Goal: Feedback & Contribution: Contribute content

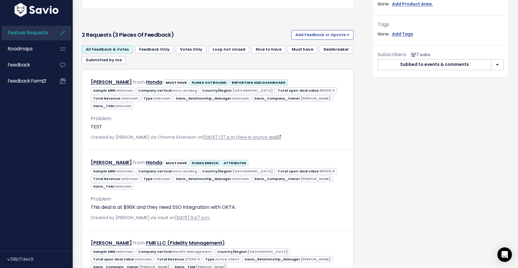
scroll to position [264, 0]
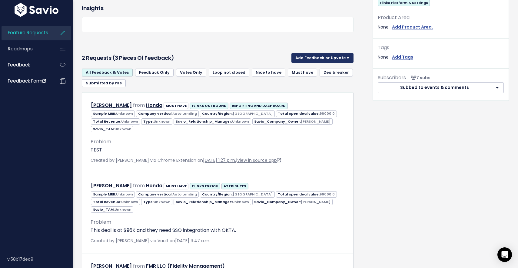
click at [335, 62] on button "Add Feedback or Upvote" at bounding box center [322, 58] width 62 height 10
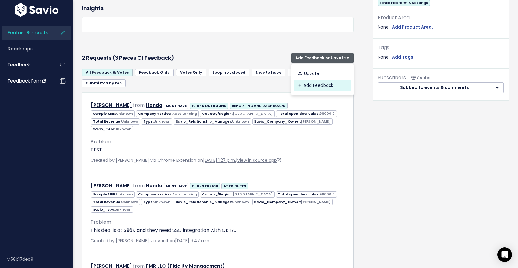
click at [313, 85] on link "Add Feedback" at bounding box center [322, 86] width 57 height 12
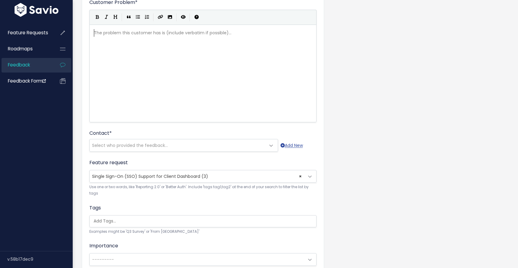
scroll to position [74, 0]
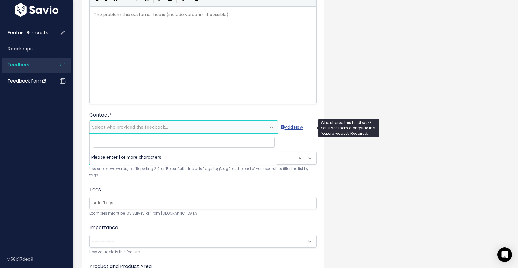
click at [187, 121] on span "Select who provided the feedback..." at bounding box center [178, 127] width 176 height 12
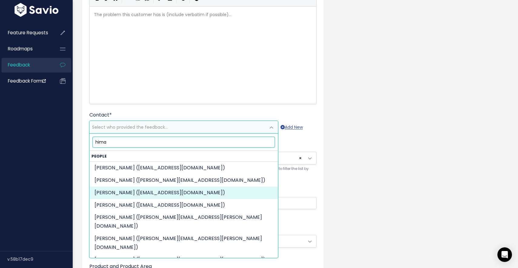
type input "hima"
select select "89419843"
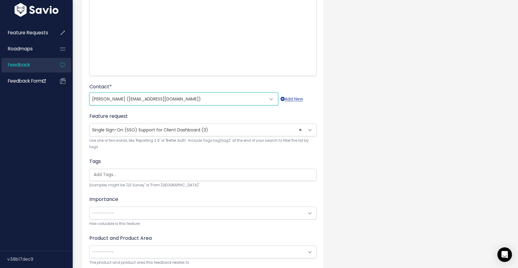
scroll to position [103, 0]
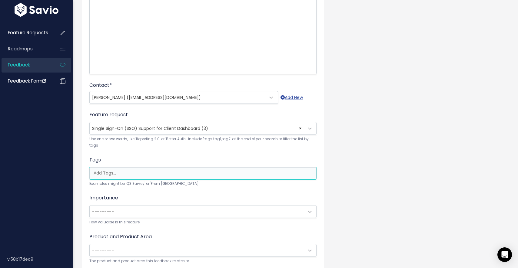
click at [217, 167] on ul at bounding box center [203, 173] width 227 height 12
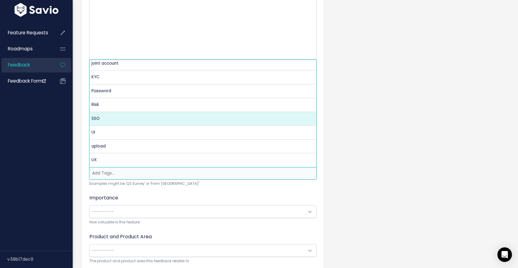
scroll to position [0, 0]
select select "13370"
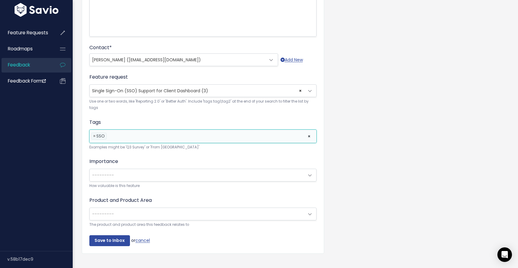
scroll to position [150, 0]
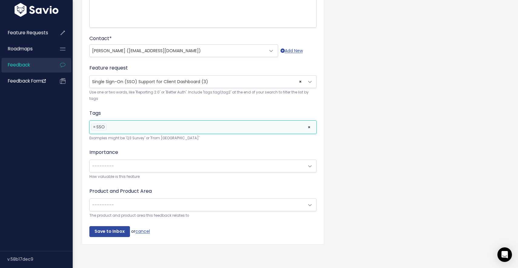
click at [184, 128] on li at bounding box center [205, 127] width 195 height 6
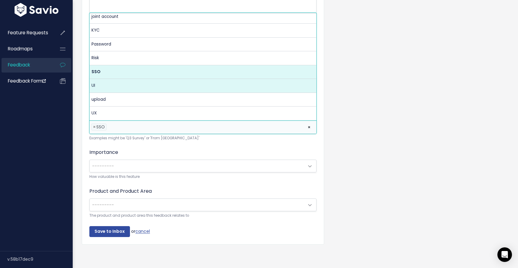
scroll to position [168, 0]
type input "e"
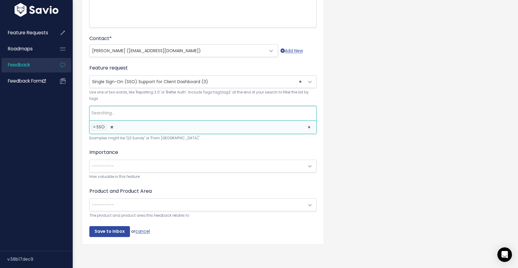
scroll to position [0, 0]
type input "d"
click at [205, 130] on li at bounding box center [214, 127] width 178 height 6
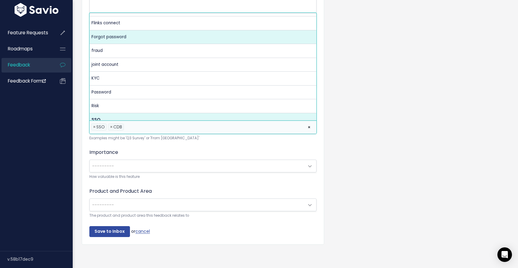
scroll to position [104, 0]
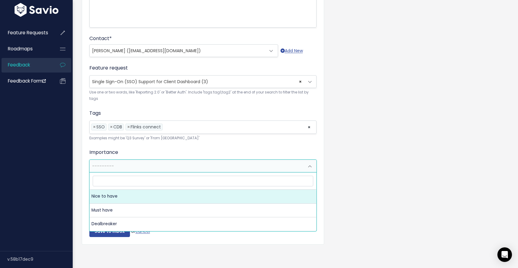
click at [161, 162] on span "---------" at bounding box center [197, 166] width 215 height 12
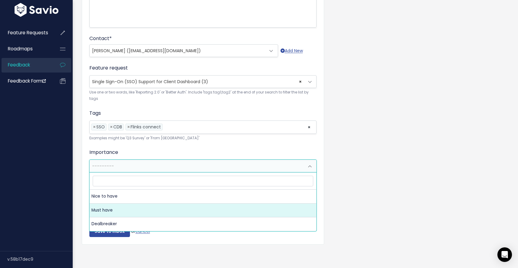
select select "MUST_HAVE"
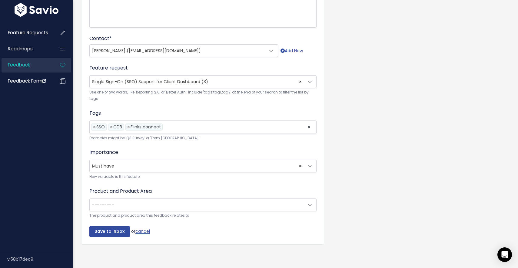
click at [119, 208] on span "---------" at bounding box center [197, 204] width 215 height 12
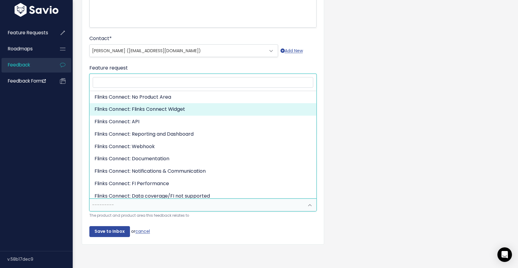
scroll to position [159, 0]
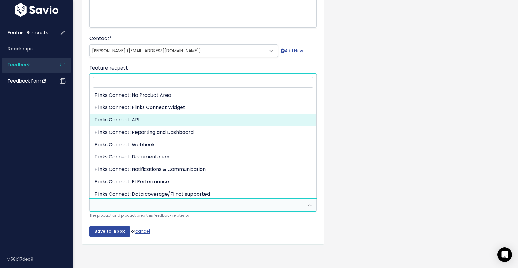
select select "CONNECTIVITY:API"
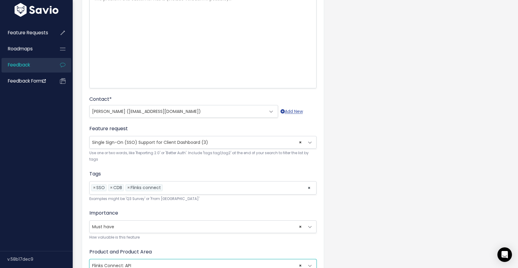
scroll to position [46, 0]
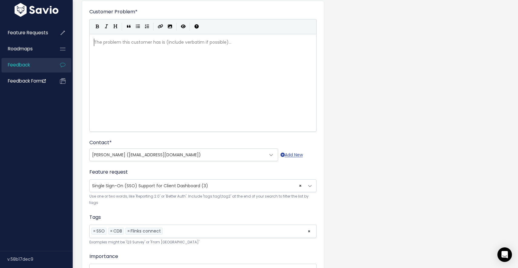
click at [215, 86] on div "The problem this customer has is (include verbatim if possible)... xxxxxxxxxx ​" at bounding box center [211, 90] width 236 height 106
type textarea "Hi Team,"
type textarea "Deloitte is also inquiring and mandating SSP"
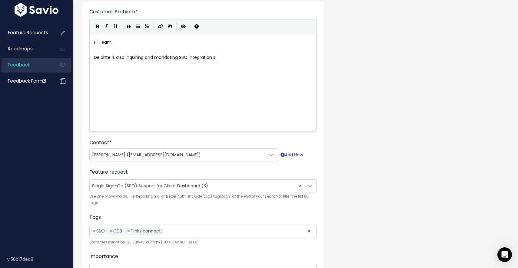
type textarea "O integration su"
type textarea "during cyber security audit. Tjhey"
type textarea "hey flagged it the ifrs"
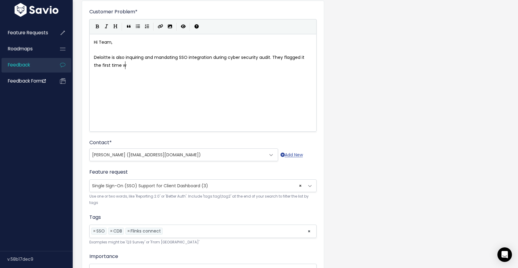
type textarea "first time w"
type textarea "e worked with them, but li"
type textarea "et it do"
type textarea "go on a"
type textarea "ec"
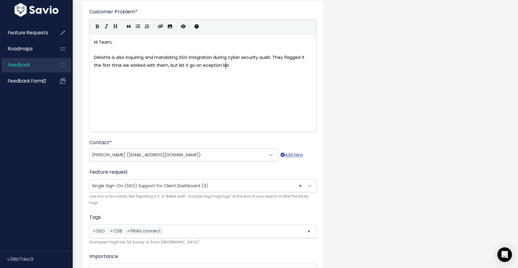
type textarea "ception bas"
type textarea "xceptiona"
type textarea "abs"
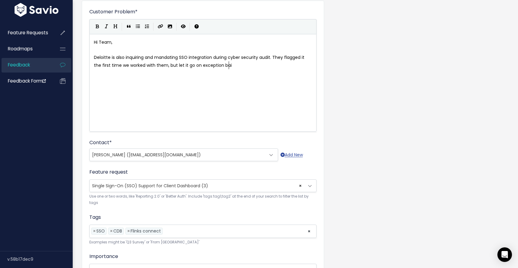
type textarea "bais"
type textarea "siis"
type textarea "s"
type textarea "is due to short term nature of the contract the first time around. This is a$72…"
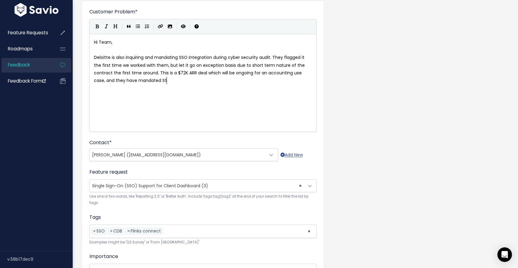
type textarea "$72K ARR deal which will be ongoing for an accounting use case, and they have m…"
type textarea "O."
type textarea "Details a"
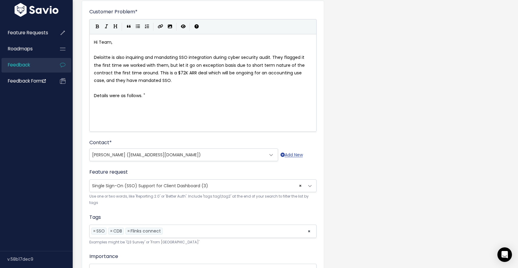
paste textarea """
type textarea "were as follows. """
click at [145, 97] on span "Details were as follows. "Flinks currently supports Single Sign-On (SSO) with E…" at bounding box center [199, 99] width 211 height 14
type textarea "Please contr"
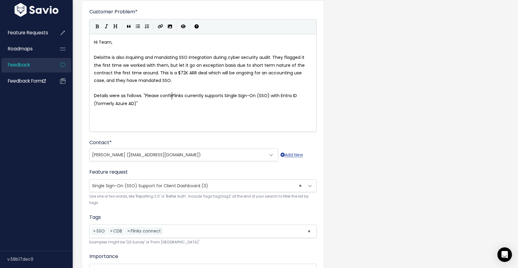
scroll to position [2, 7]
type textarea "firk"
type textarea "rm"
type textarea "irm"
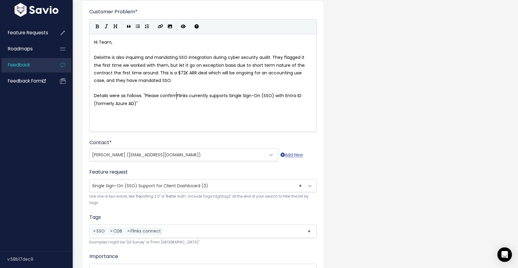
scroll to position [2, 8]
click at [256, 104] on pre "Details were as follows. "Please confirm Flinks currently supports Single Sign-…" at bounding box center [203, 99] width 221 height 15
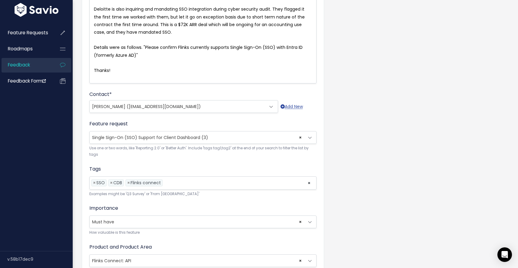
scroll to position [150, 0]
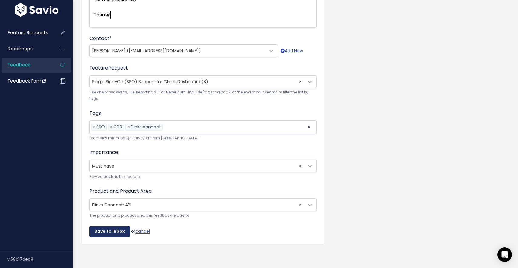
type textarea "Thanks!"
click at [119, 231] on input "Save to Inbox" at bounding box center [109, 231] width 41 height 11
